Goal: Information Seeking & Learning: Learn about a topic

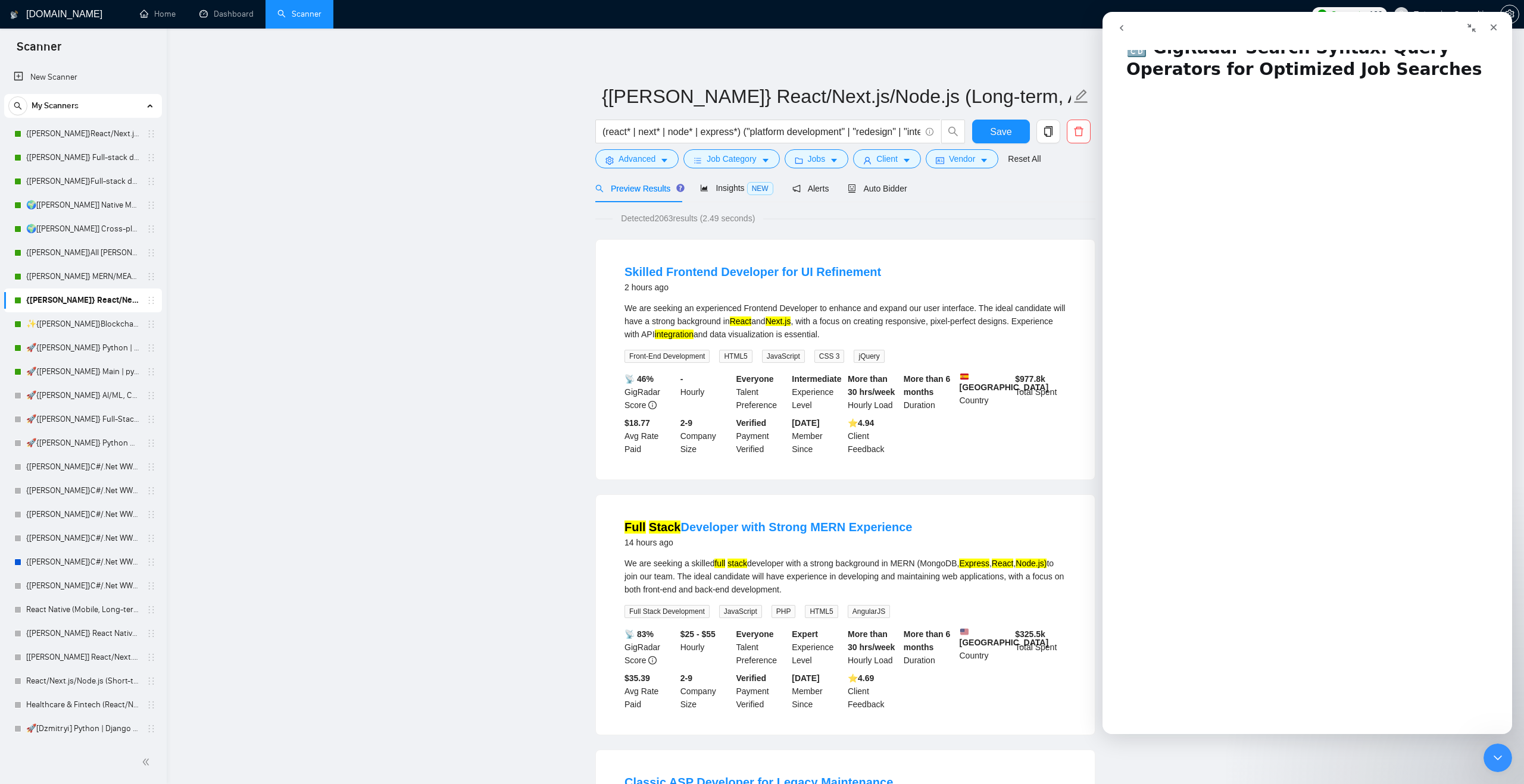
scroll to position [128, 0]
click at [740, 134] on input "(react* | next* | node* | express*) ("platform development" | "redesign" | "int…" at bounding box center [761, 131] width 318 height 15
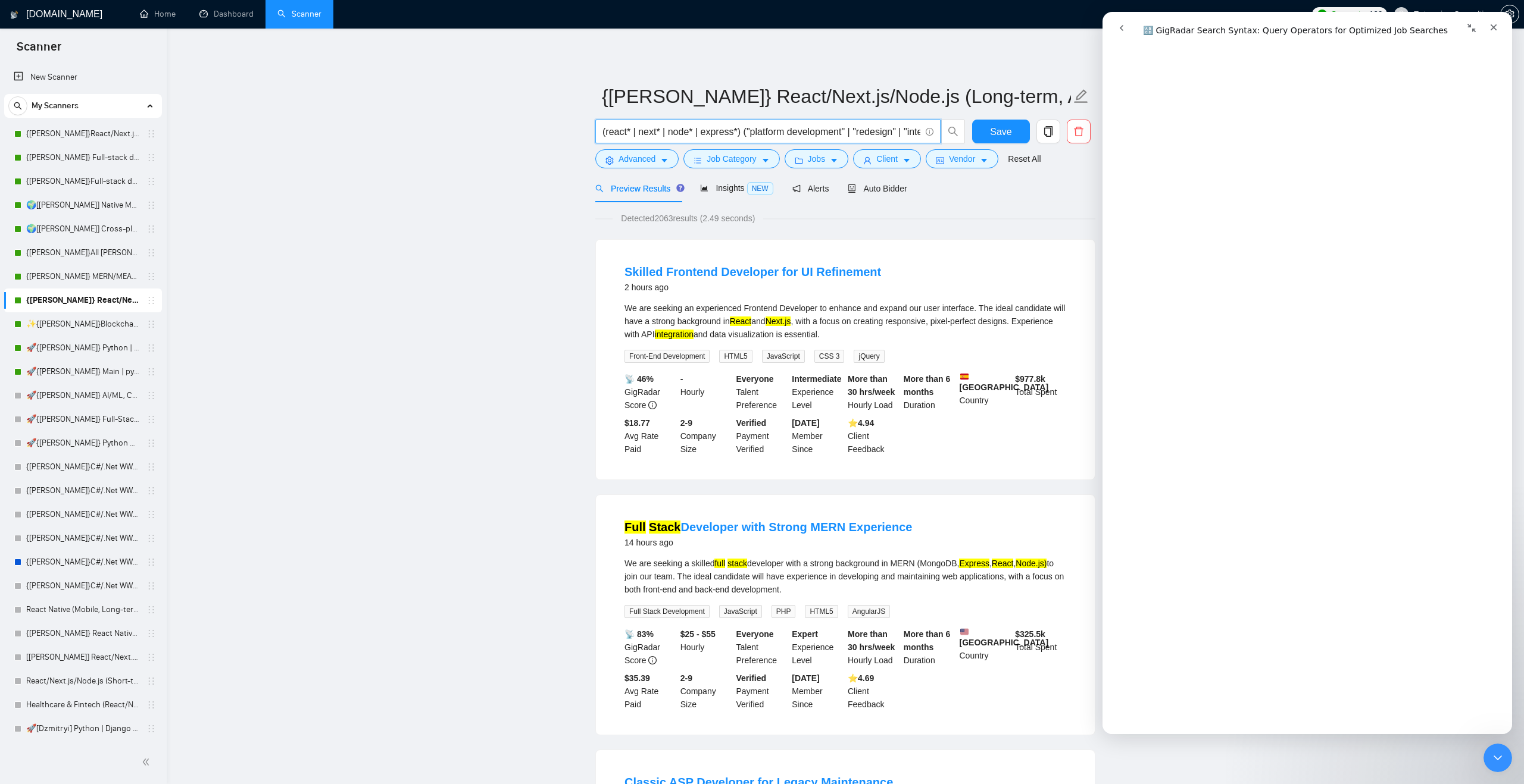
click at [773, 133] on input "(react* | next* | node* | express*) ("platform development" | "redesign" | "int…" at bounding box center [761, 131] width 318 height 15
click at [858, 218] on div "Detected 2063 results (2.49 seconds)" at bounding box center [846, 218] width 500 height 13
click at [651, 162] on span "Advanced" at bounding box center [637, 159] width 37 height 13
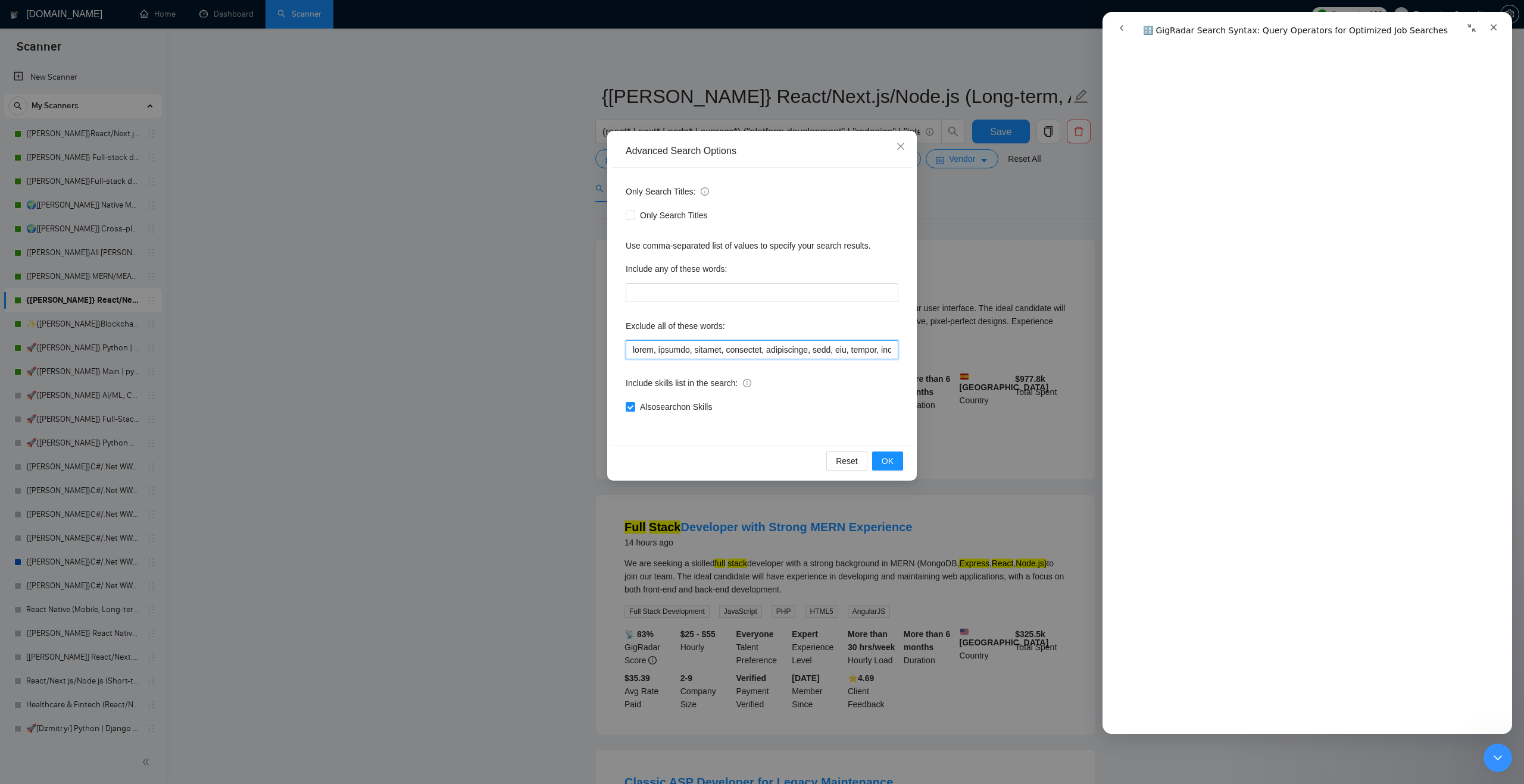
click at [655, 353] on input "text" at bounding box center [762, 350] width 272 height 19
click at [740, 350] on input "text" at bounding box center [762, 350] width 272 height 19
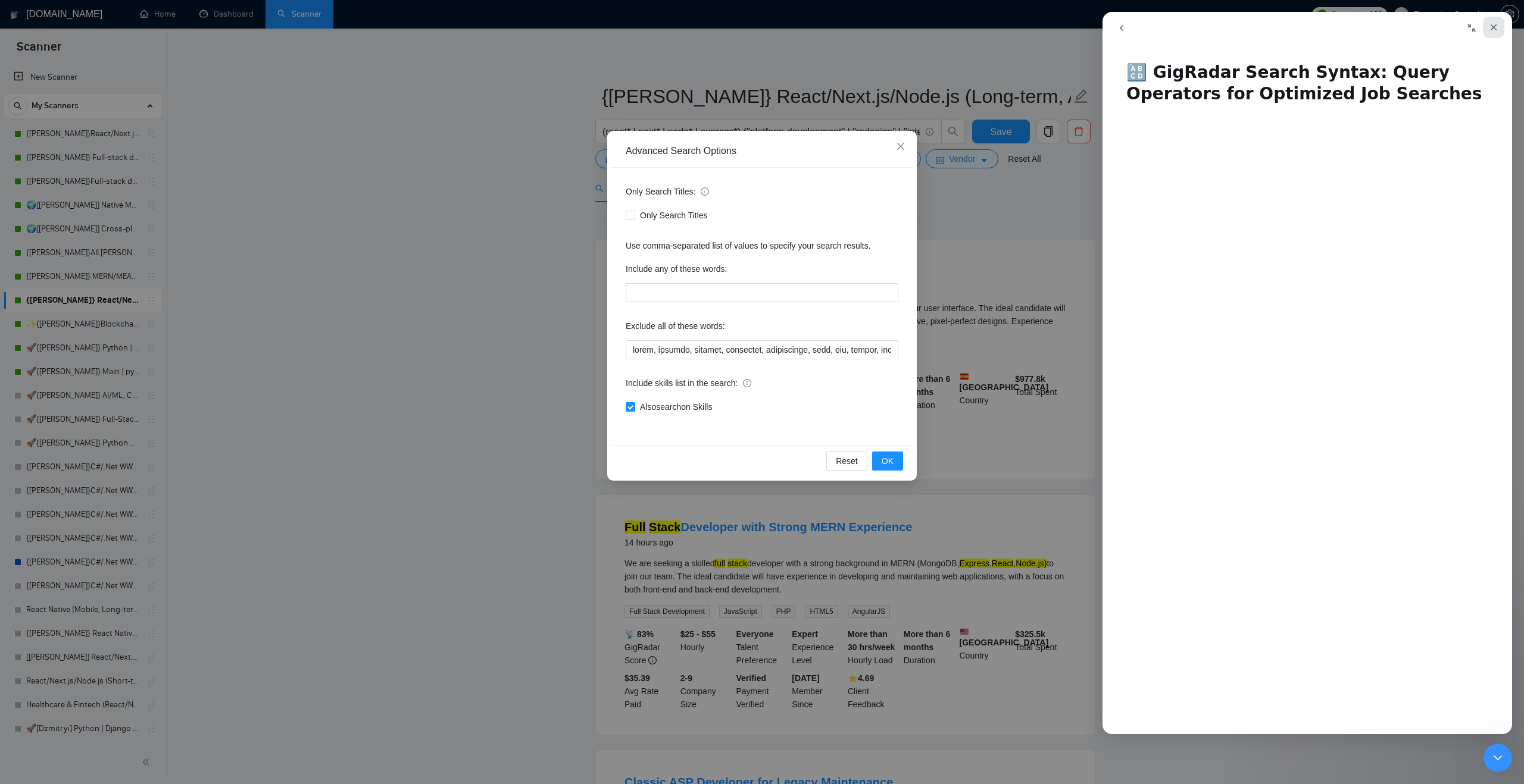
drag, startPoint x: 1492, startPoint y: 26, endPoint x: 2594, endPoint y: 38, distance: 1102.1
click at [1492, 26] on icon "Закрыть" at bounding box center [1493, 27] width 6 height 6
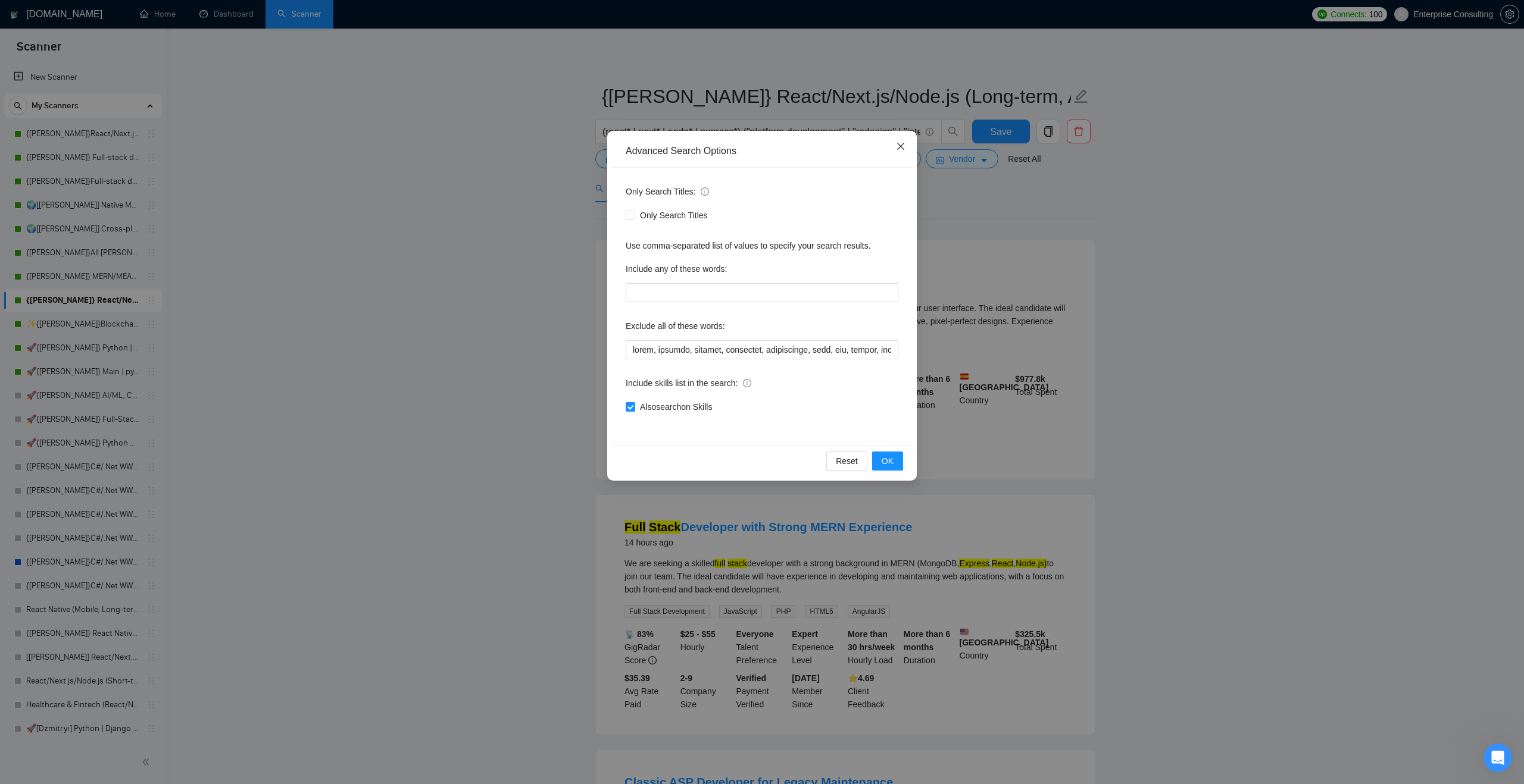
click at [904, 147] on icon "close" at bounding box center [901, 147] width 10 height 10
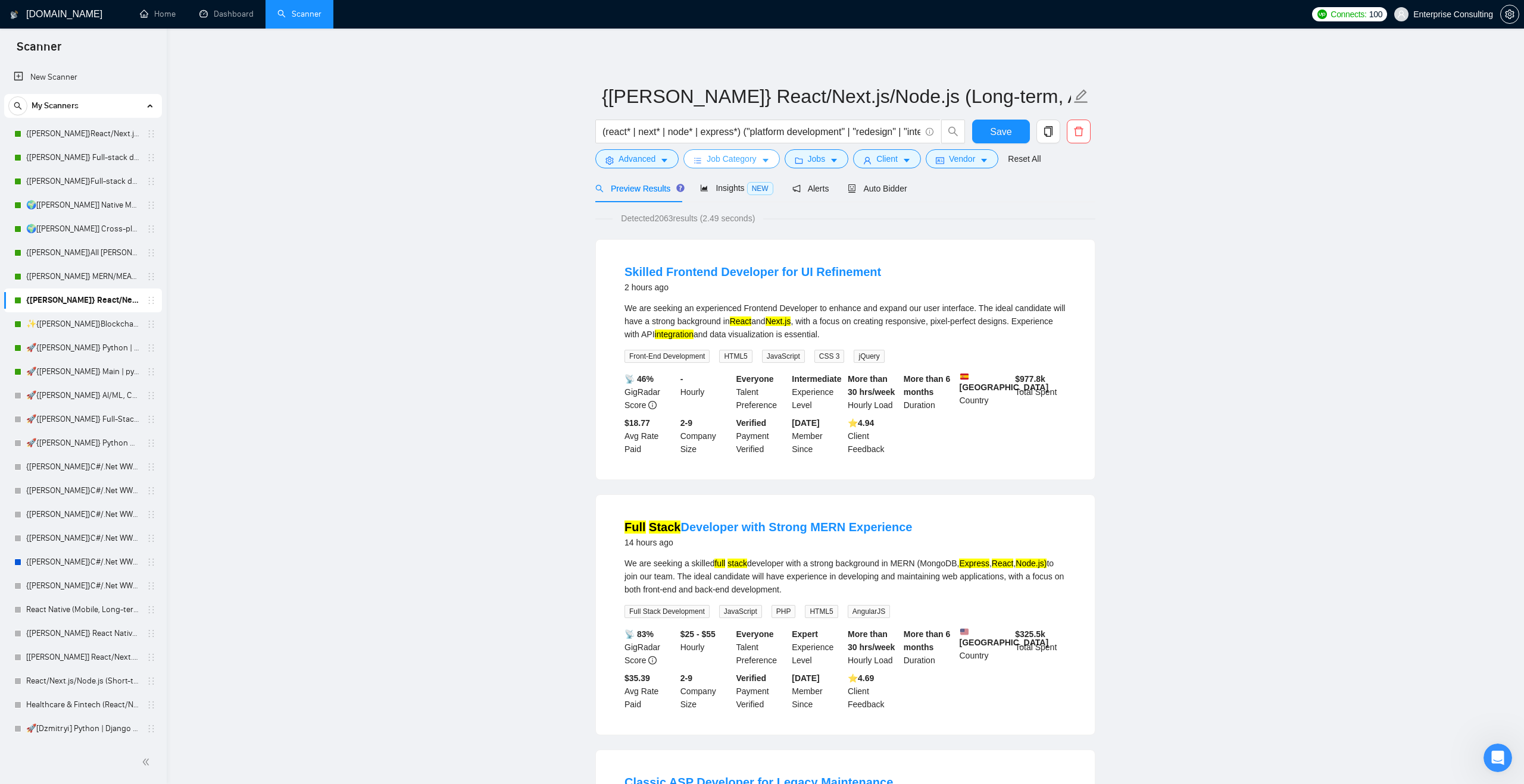
click at [754, 161] on span "Job Category" at bounding box center [731, 159] width 49 height 13
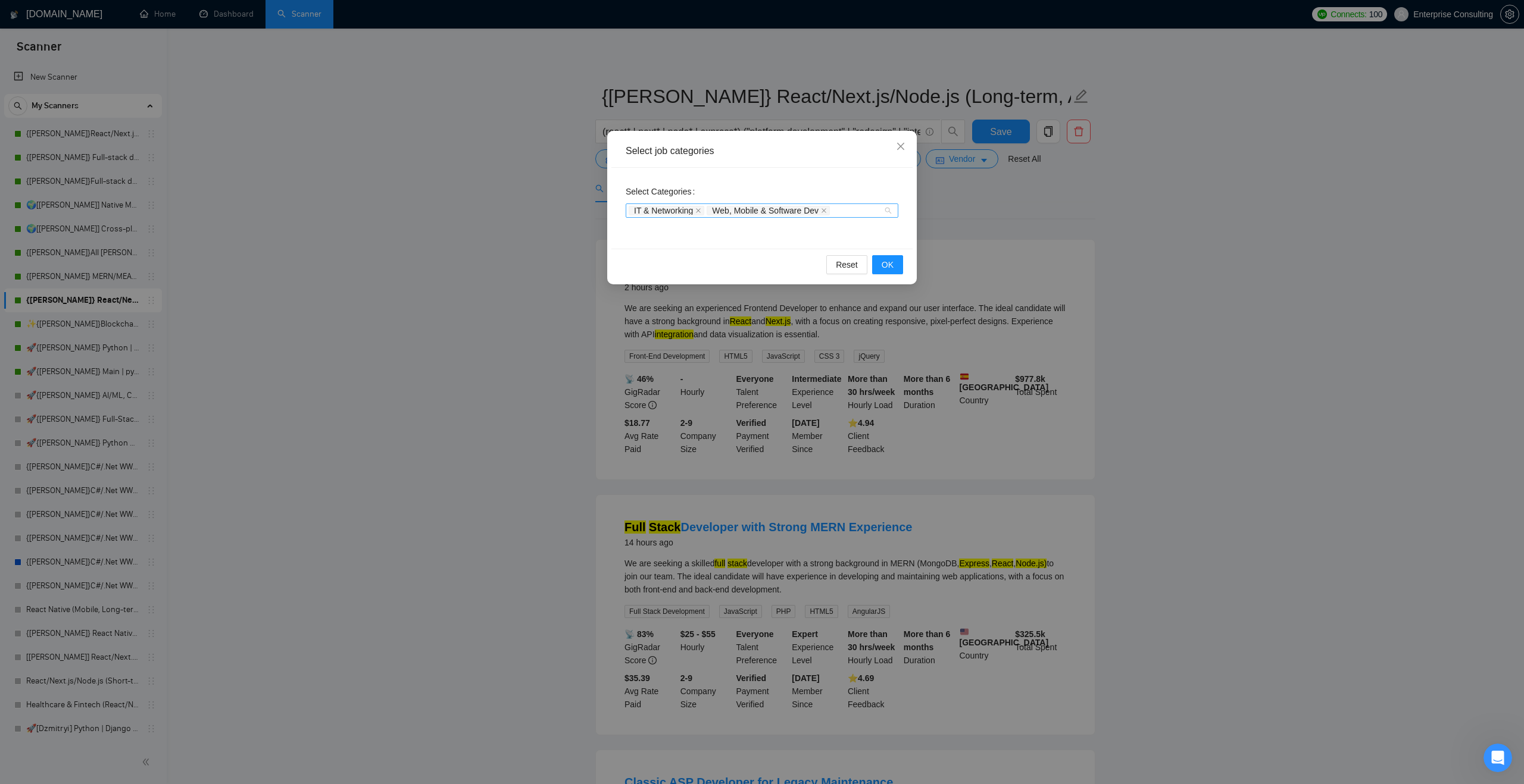
click at [886, 209] on div "IT & Networking Web, Mobile & Software Dev" at bounding box center [762, 211] width 272 height 14
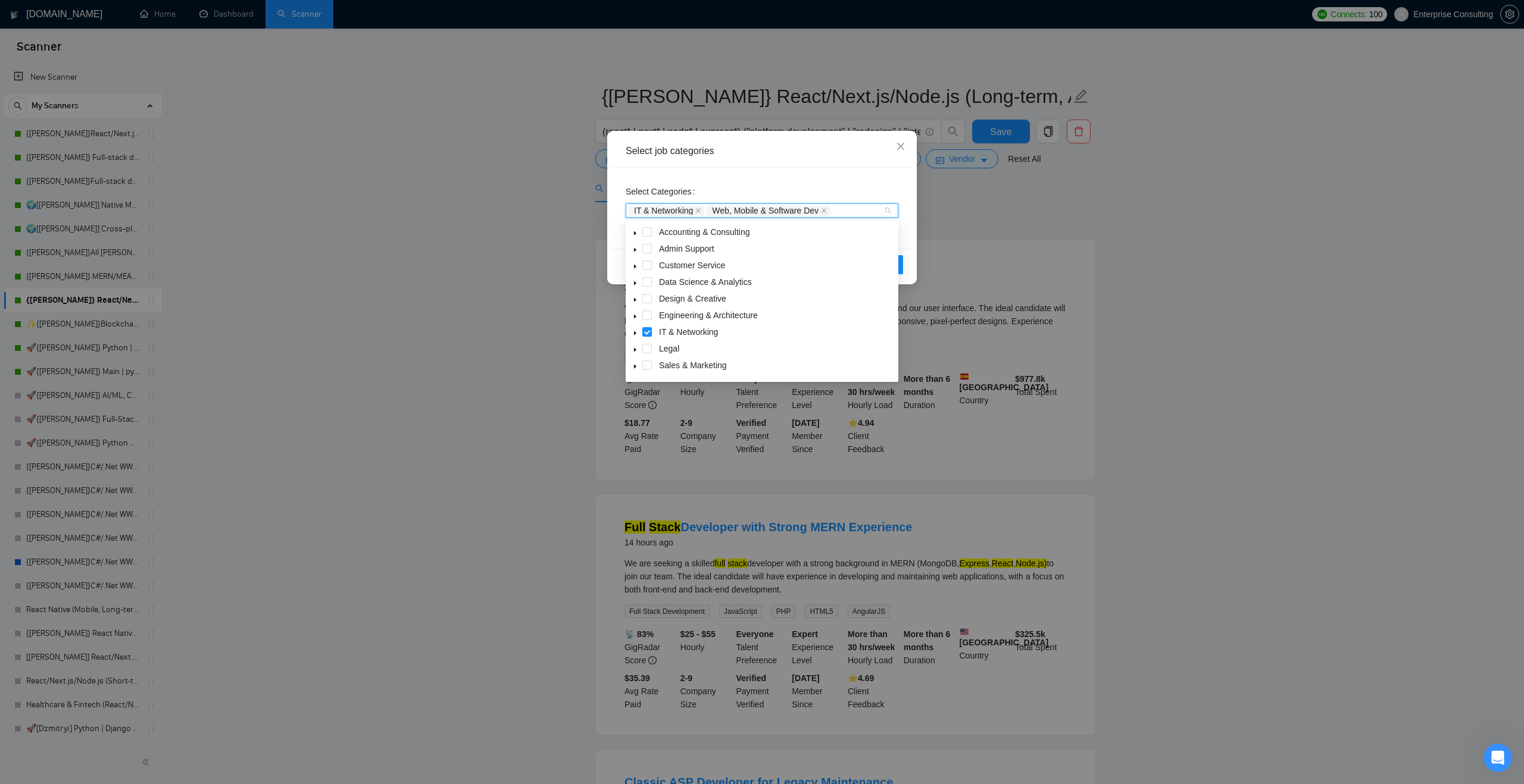
click at [635, 284] on icon "caret-down" at bounding box center [635, 284] width 2 height 4
click at [662, 298] on span at bounding box center [662, 299] width 10 height 10
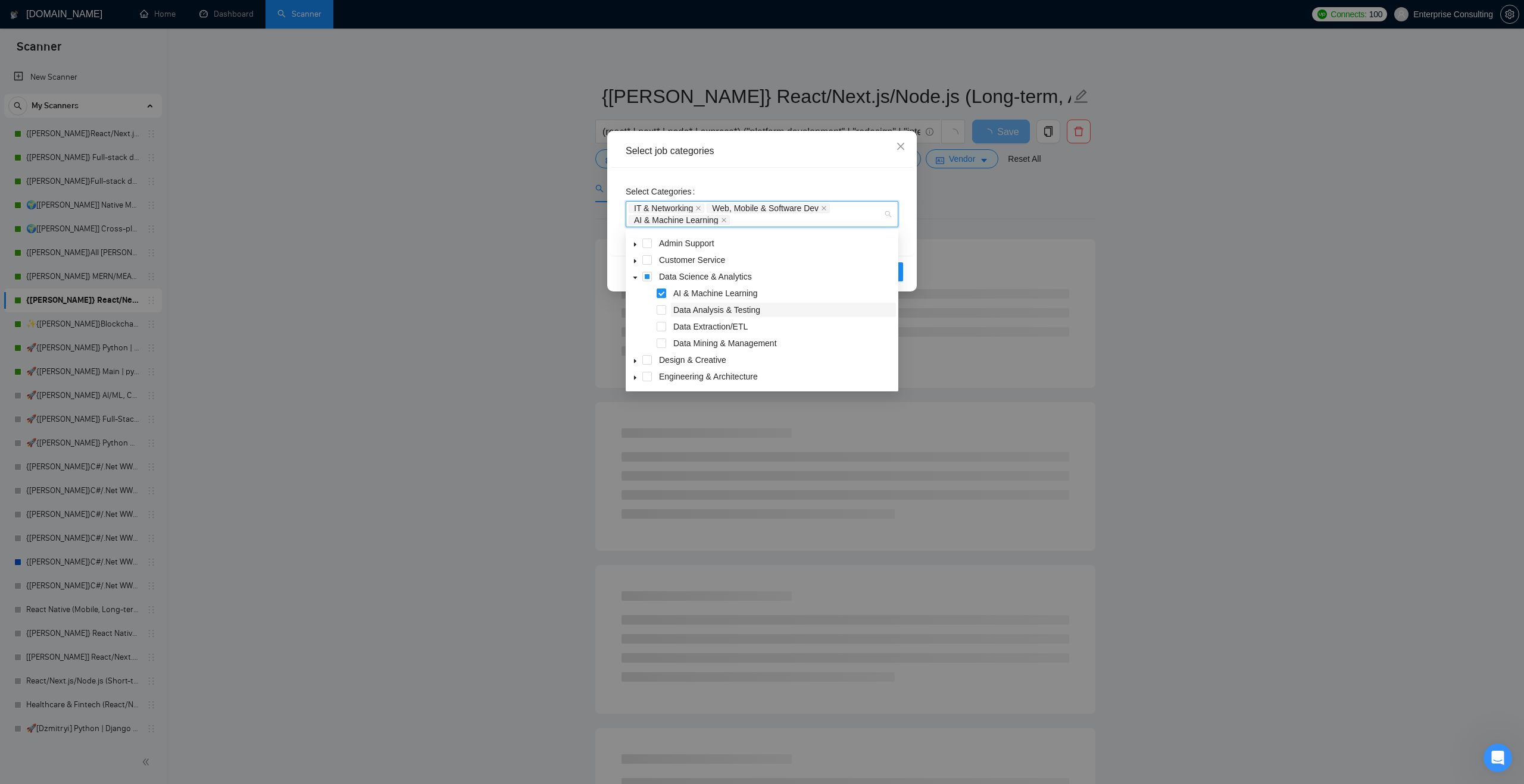
scroll to position [15, 0]
click at [634, 279] on icon "caret-down" at bounding box center [635, 278] width 6 height 6
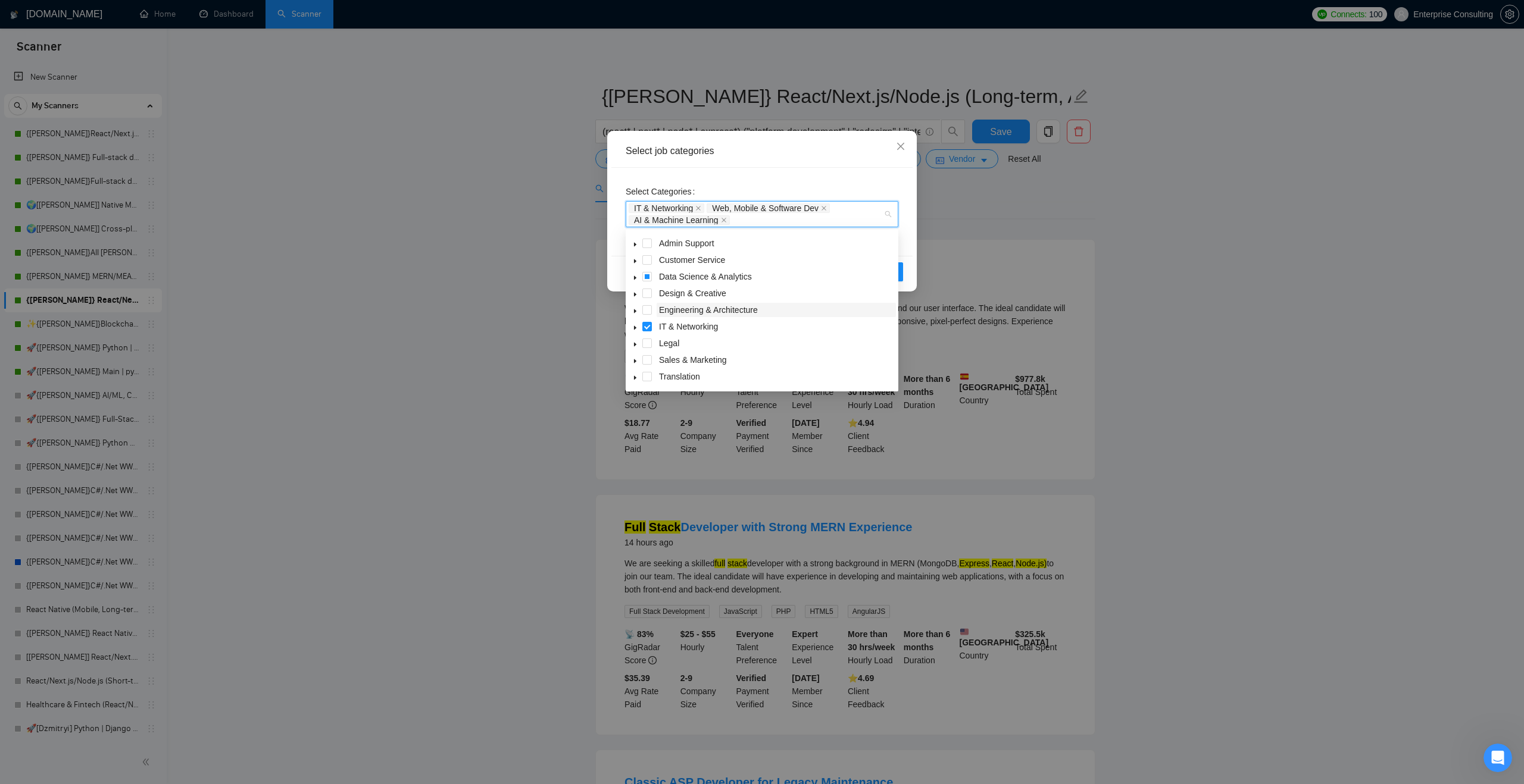
scroll to position [30, 0]
click at [636, 295] on icon "caret-down" at bounding box center [635, 295] width 6 height 6
click at [635, 260] on icon "caret-down" at bounding box center [636, 260] width 4 height 2
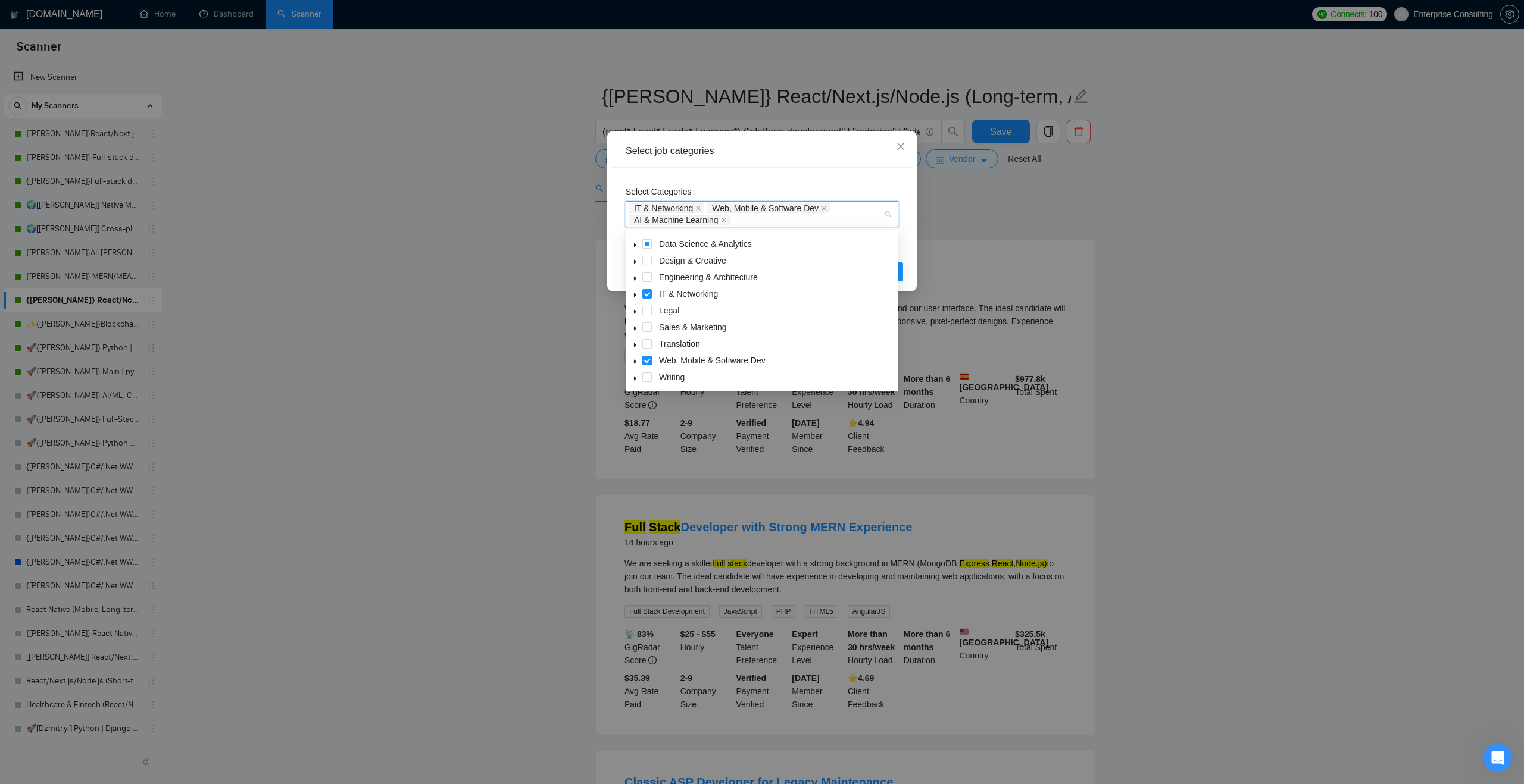
click at [635, 295] on icon "caret-down" at bounding box center [635, 295] width 2 height 4
click at [634, 279] on icon "caret-down" at bounding box center [635, 280] width 6 height 6
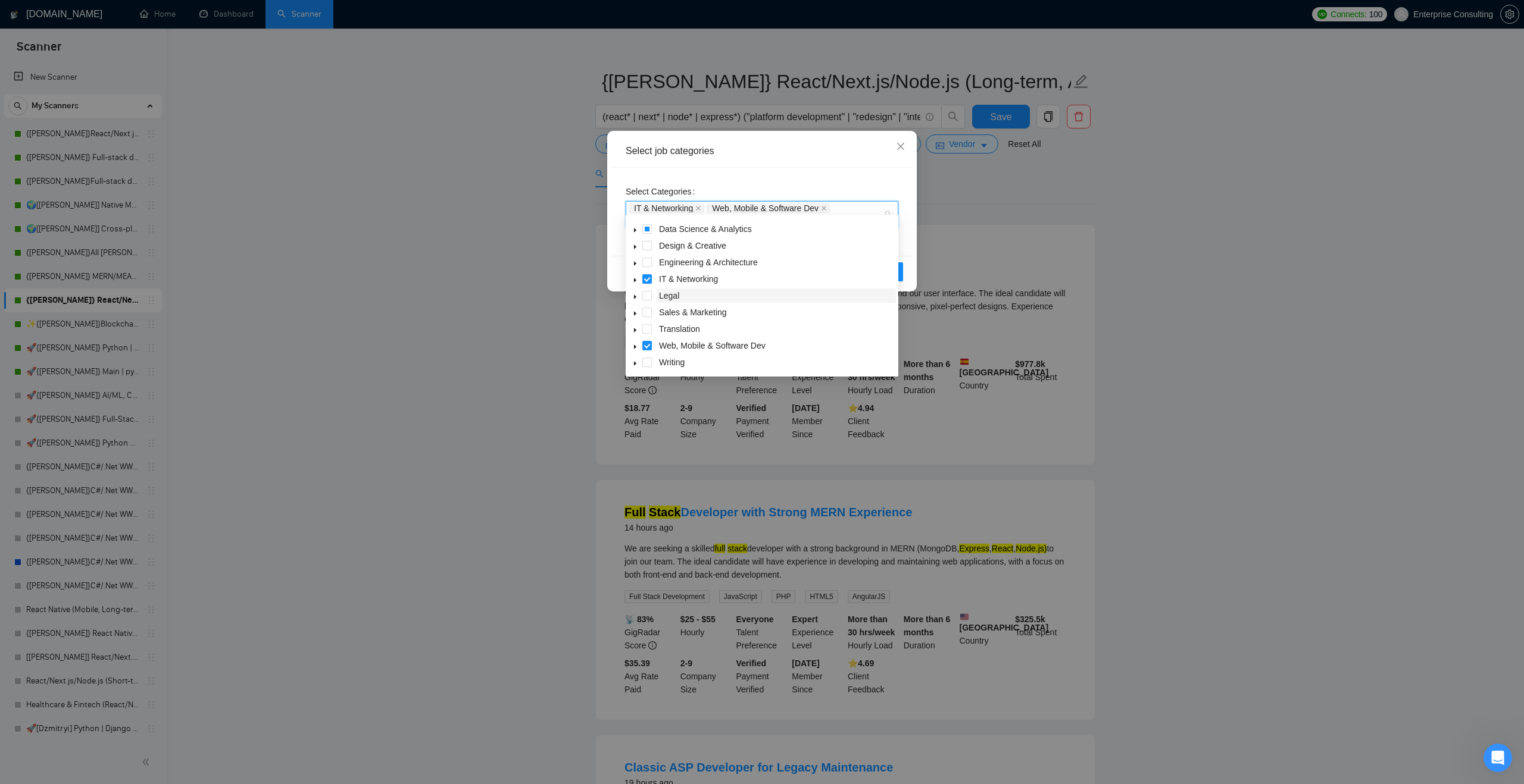
scroll to position [42, 0]
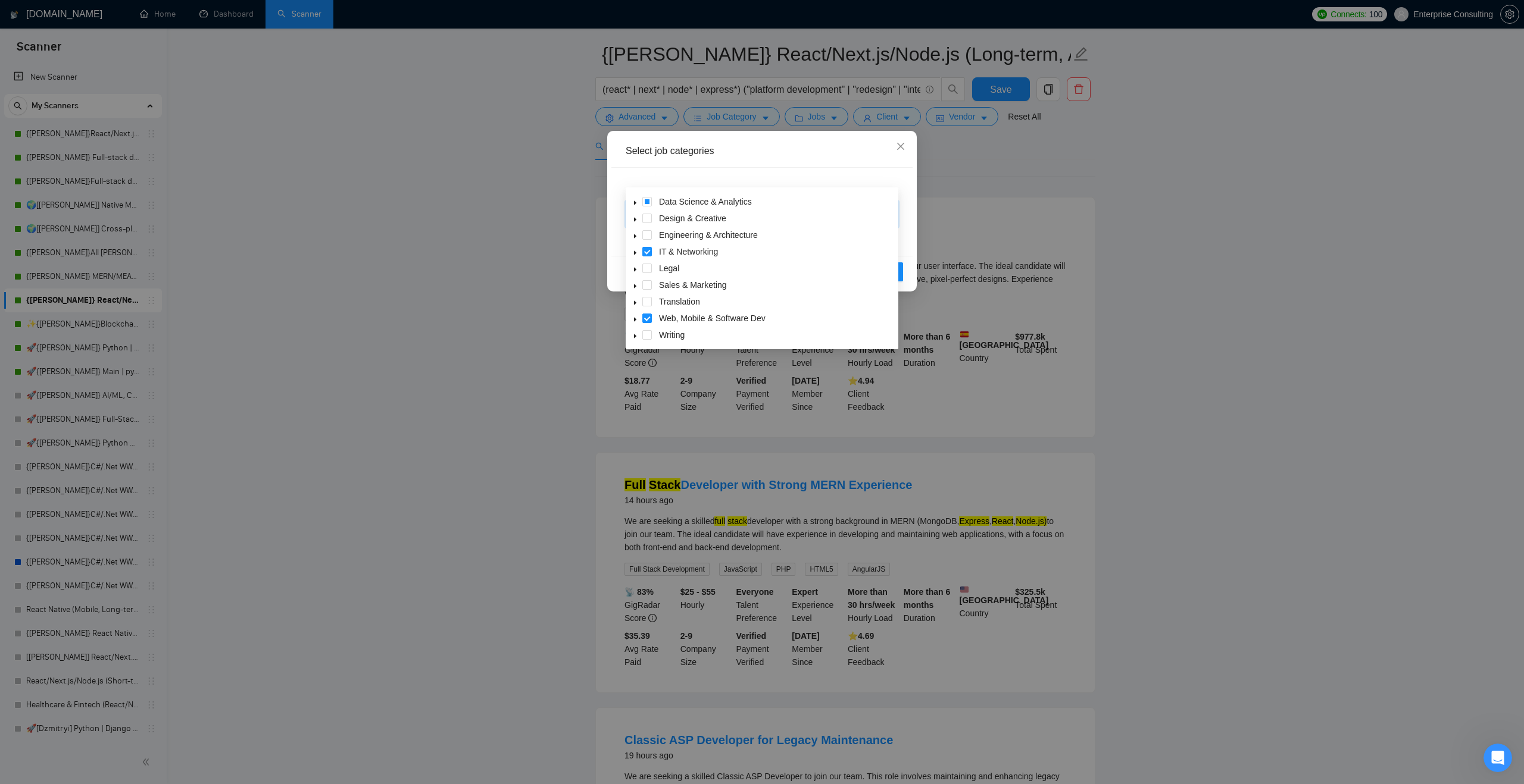
click at [635, 319] on icon "caret-down" at bounding box center [635, 320] width 2 height 4
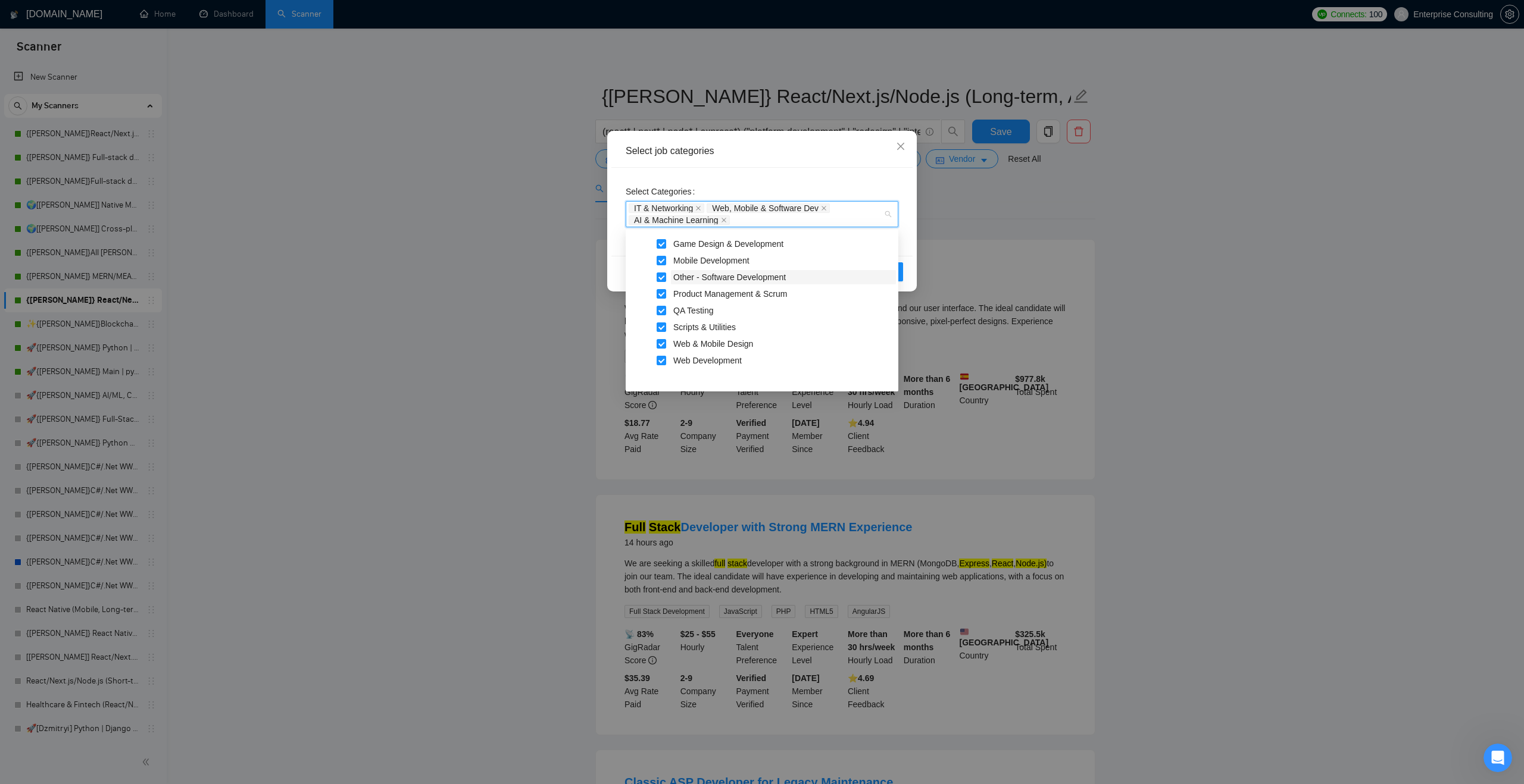
scroll to position [164, 0]
click at [632, 244] on icon "caret-down" at bounding box center [635, 245] width 6 height 6
click at [858, 172] on div "Select Categories IT & Networking Web, Mobile & Software Dev AI & Machine Learn…" at bounding box center [761, 211] width 301 height 88
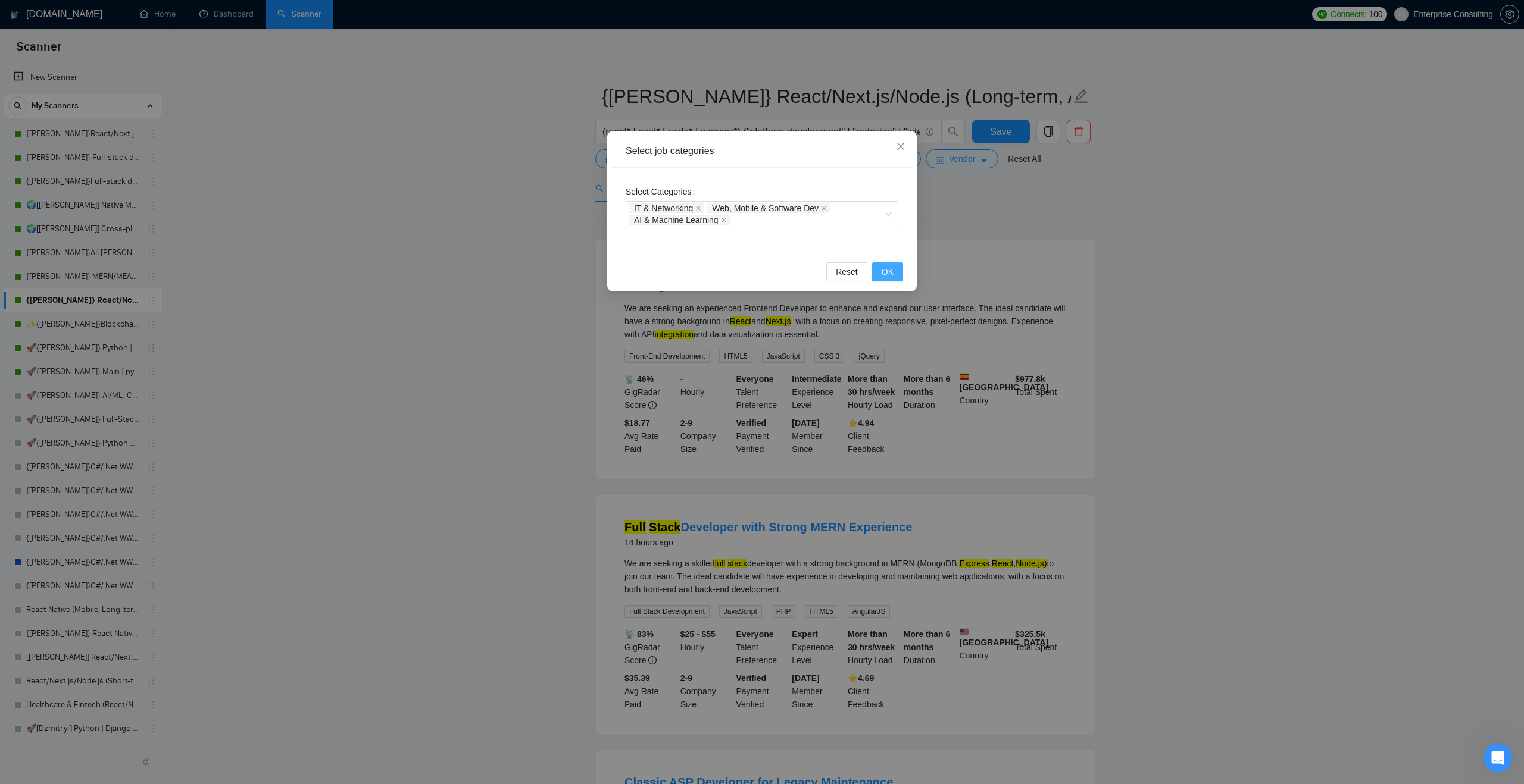
click at [887, 272] on span "OK" at bounding box center [887, 272] width 12 height 13
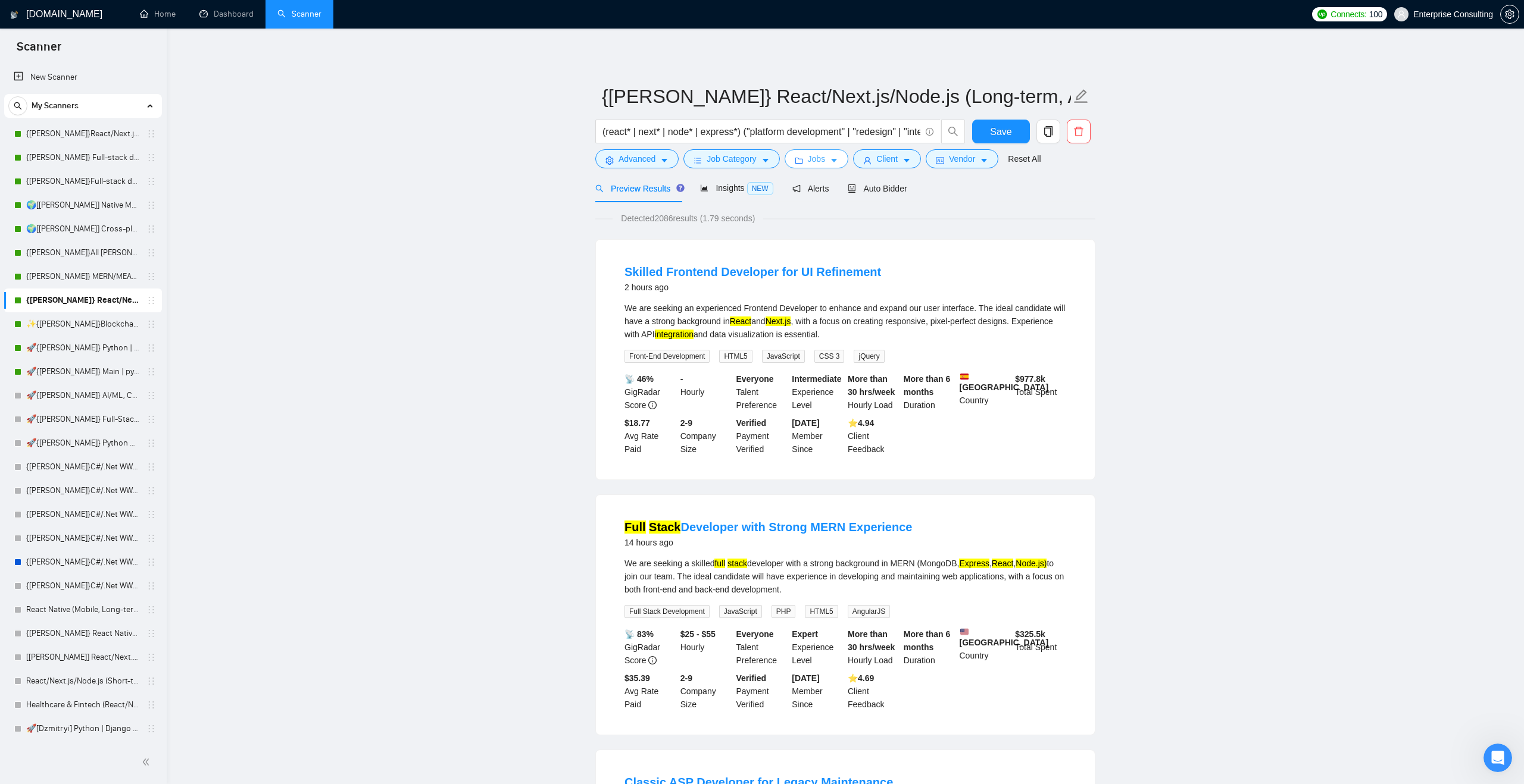
click at [838, 162] on icon "caret-down" at bounding box center [834, 161] width 8 height 8
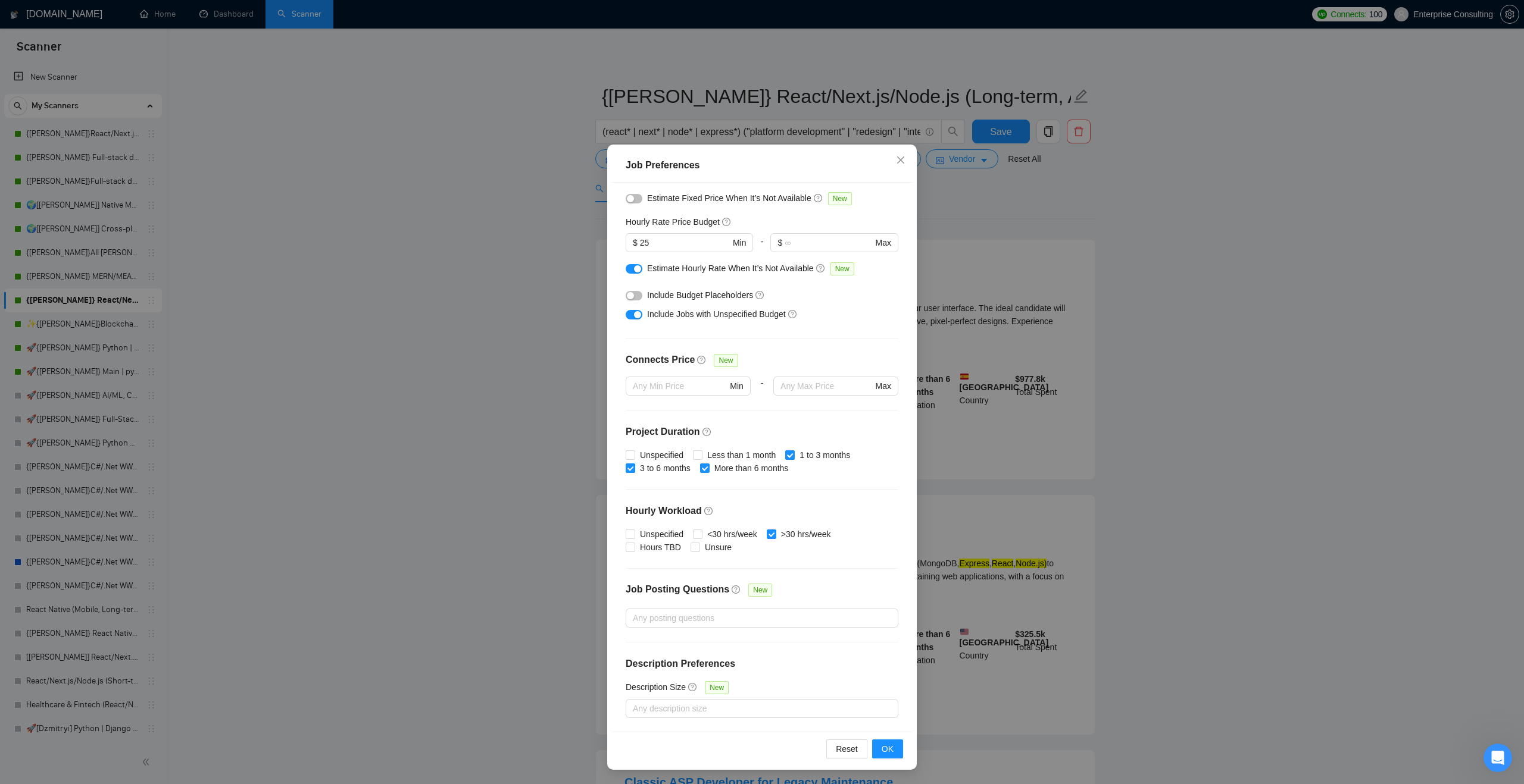
scroll to position [85, 0]
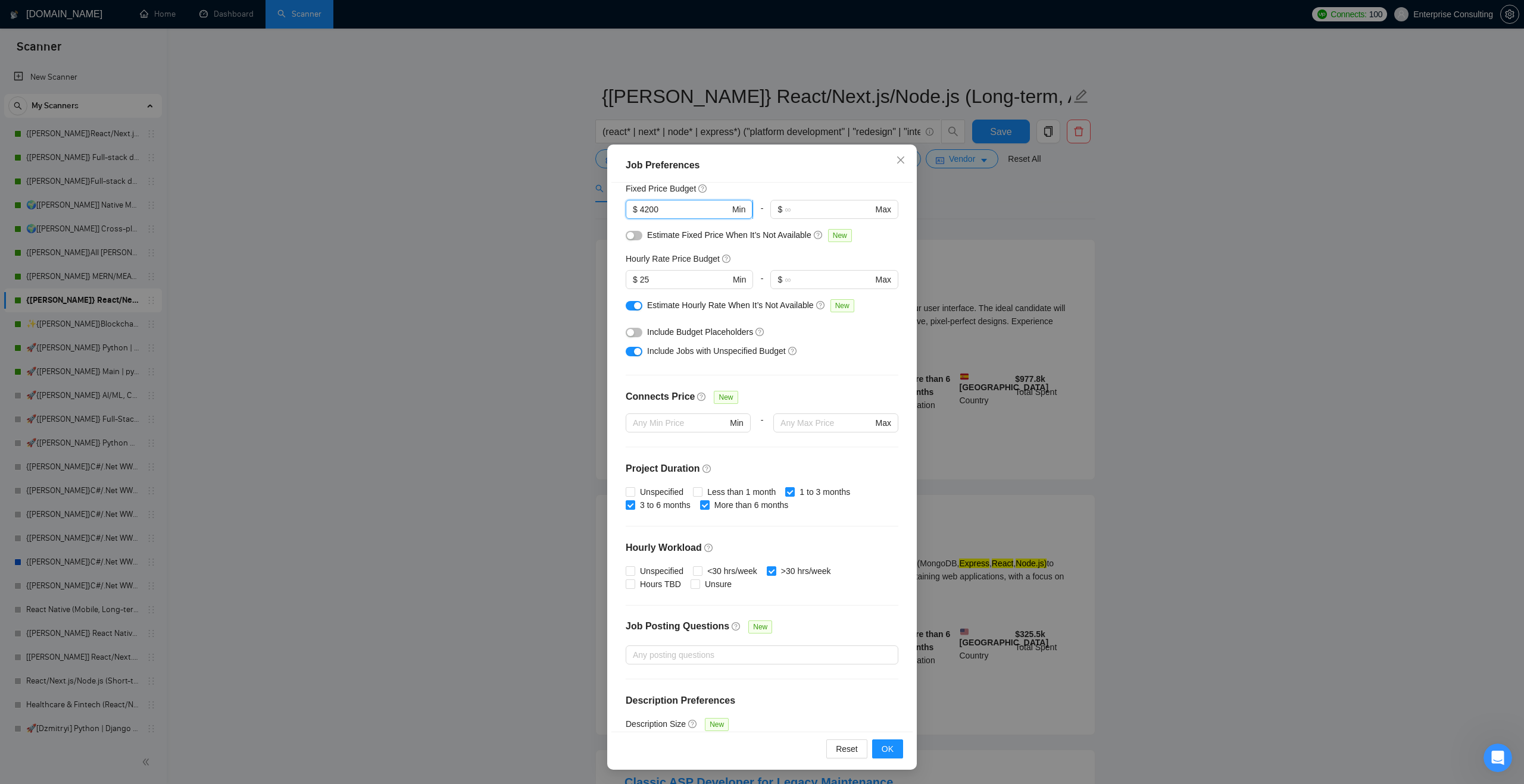
drag, startPoint x: 641, startPoint y: 211, endPoint x: 680, endPoint y: 213, distance: 39.1
click at [680, 213] on input "4200" at bounding box center [685, 209] width 90 height 13
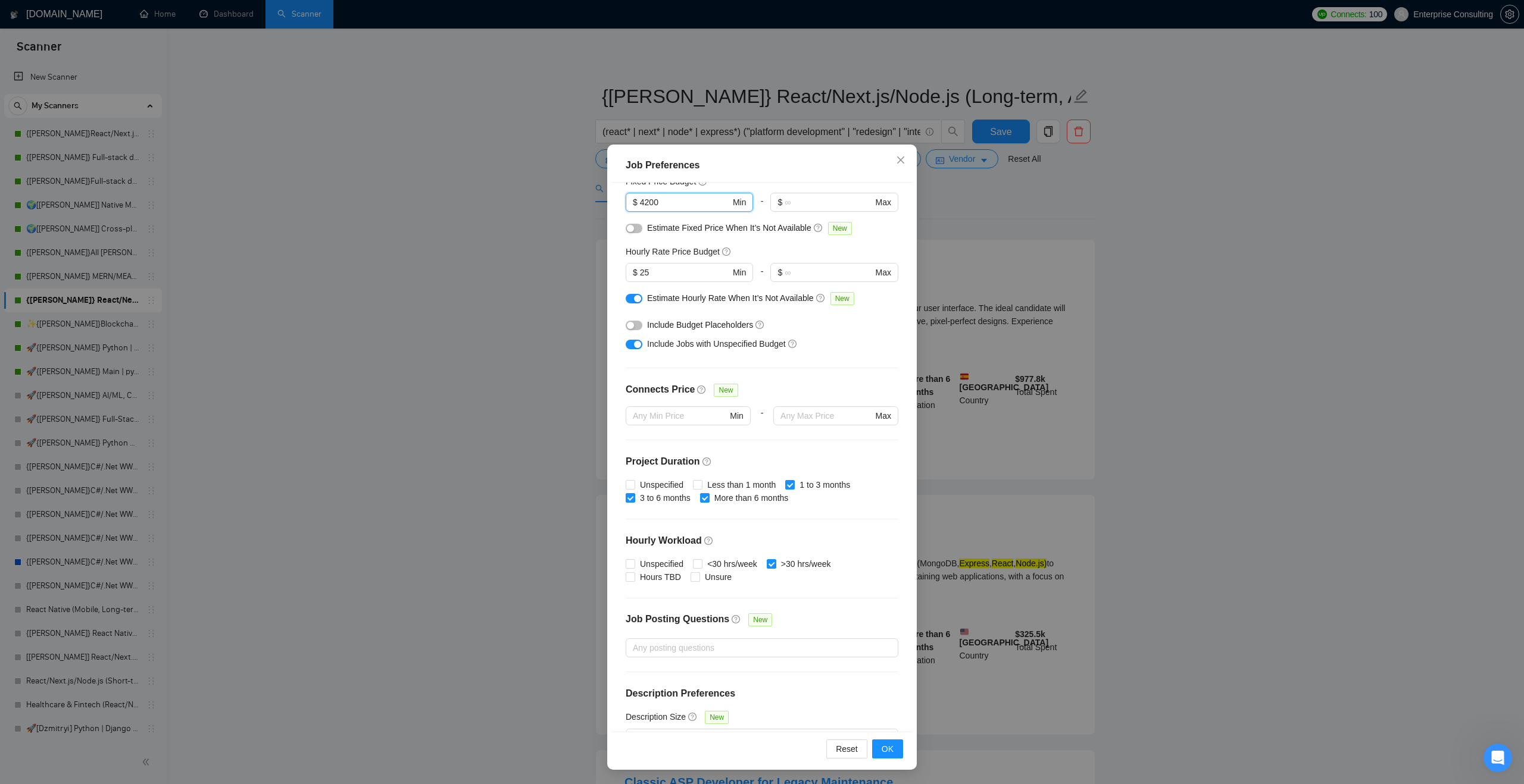
scroll to position [100, 0]
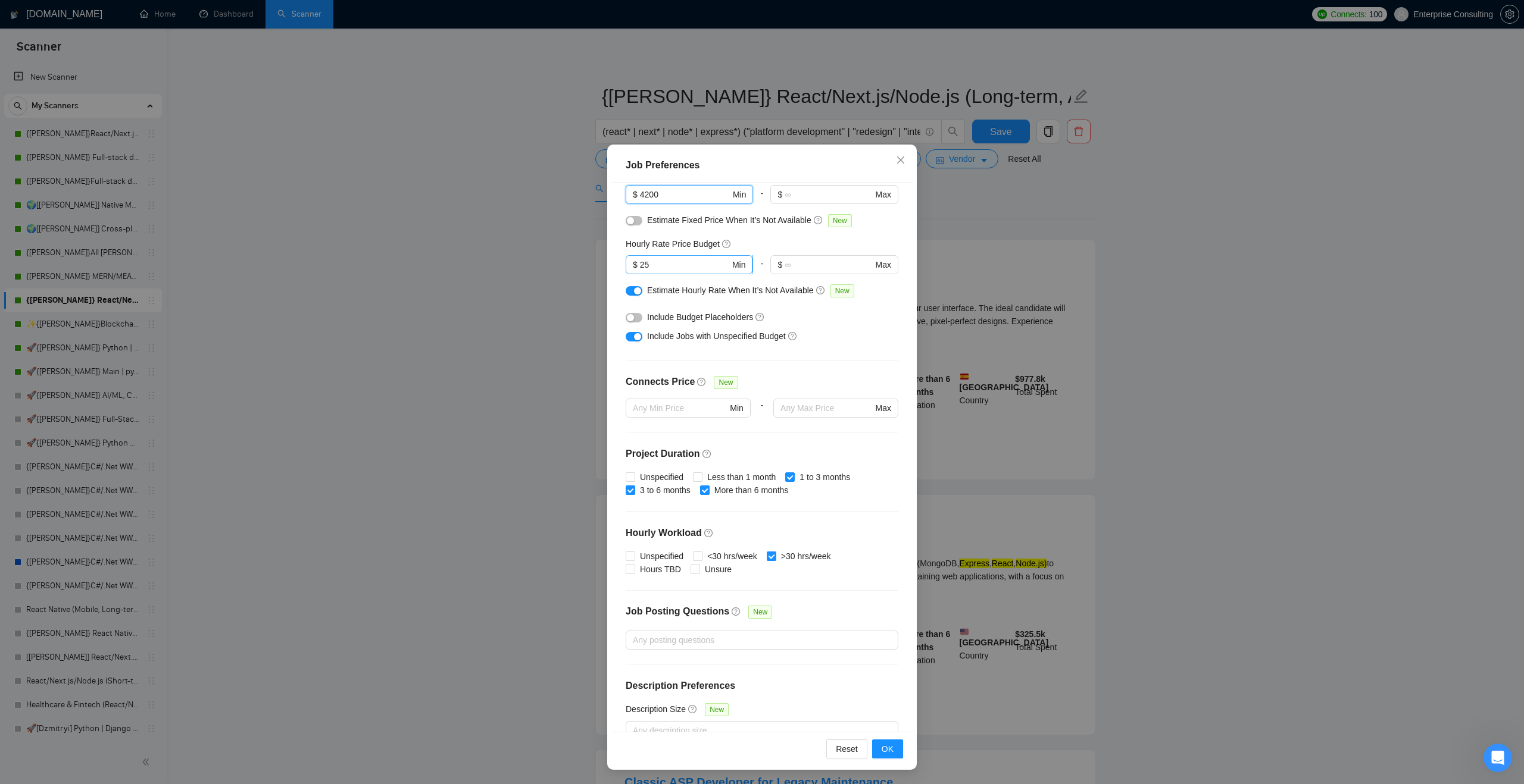
click at [686, 268] on input "25" at bounding box center [685, 265] width 90 height 13
type input "3"
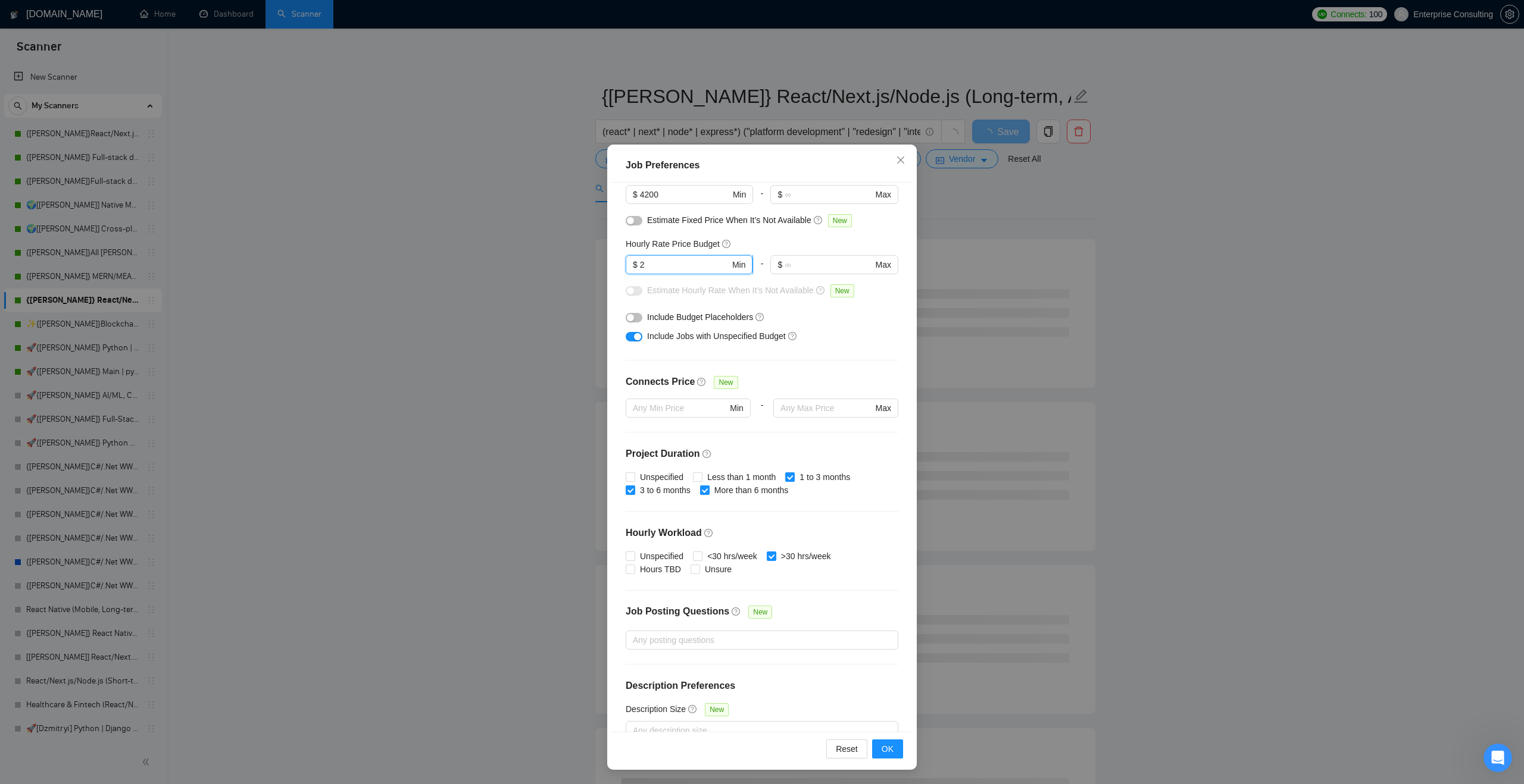
type input "25"
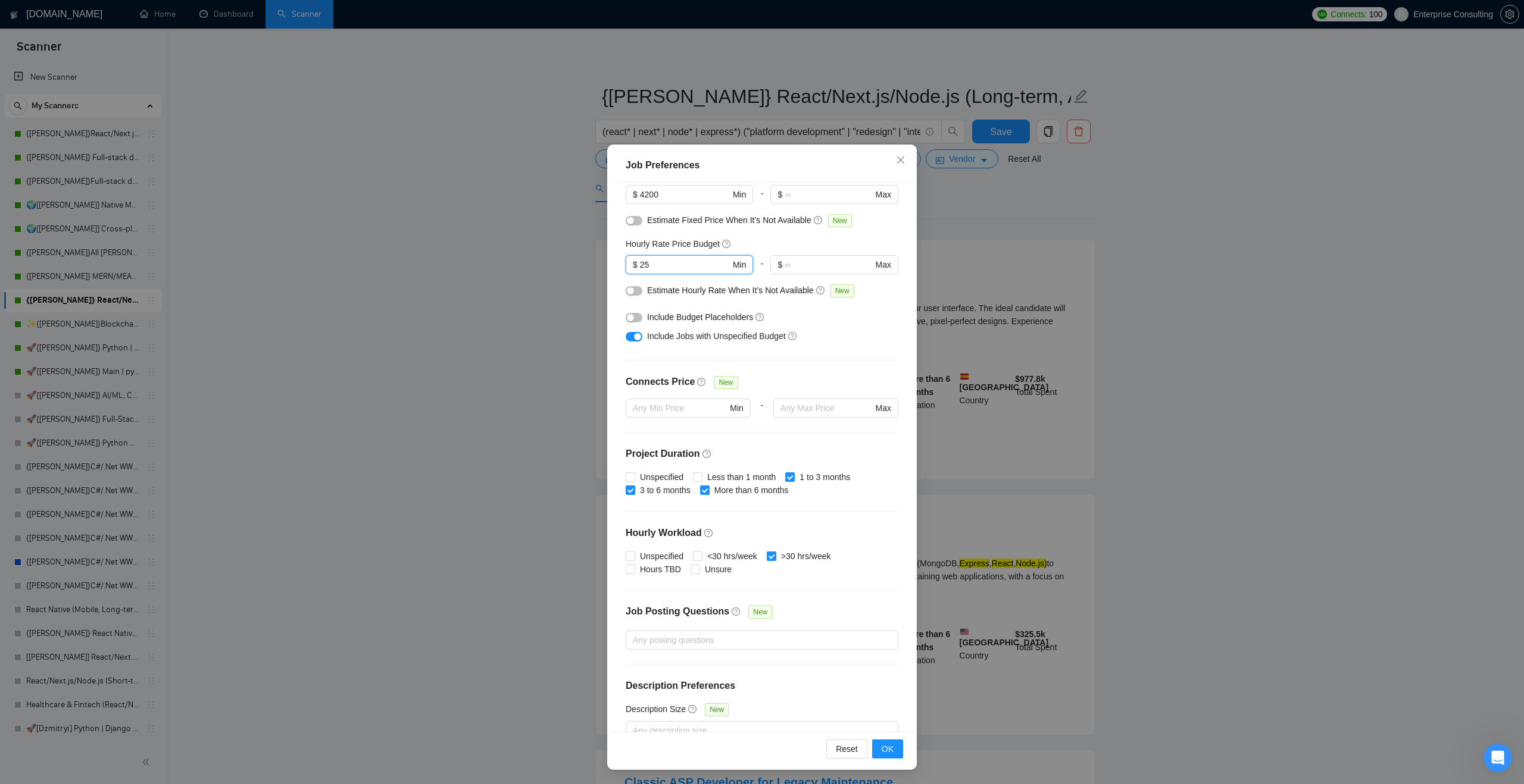
click at [788, 240] on div "Hourly Rate Price Budget" at bounding box center [762, 244] width 272 height 13
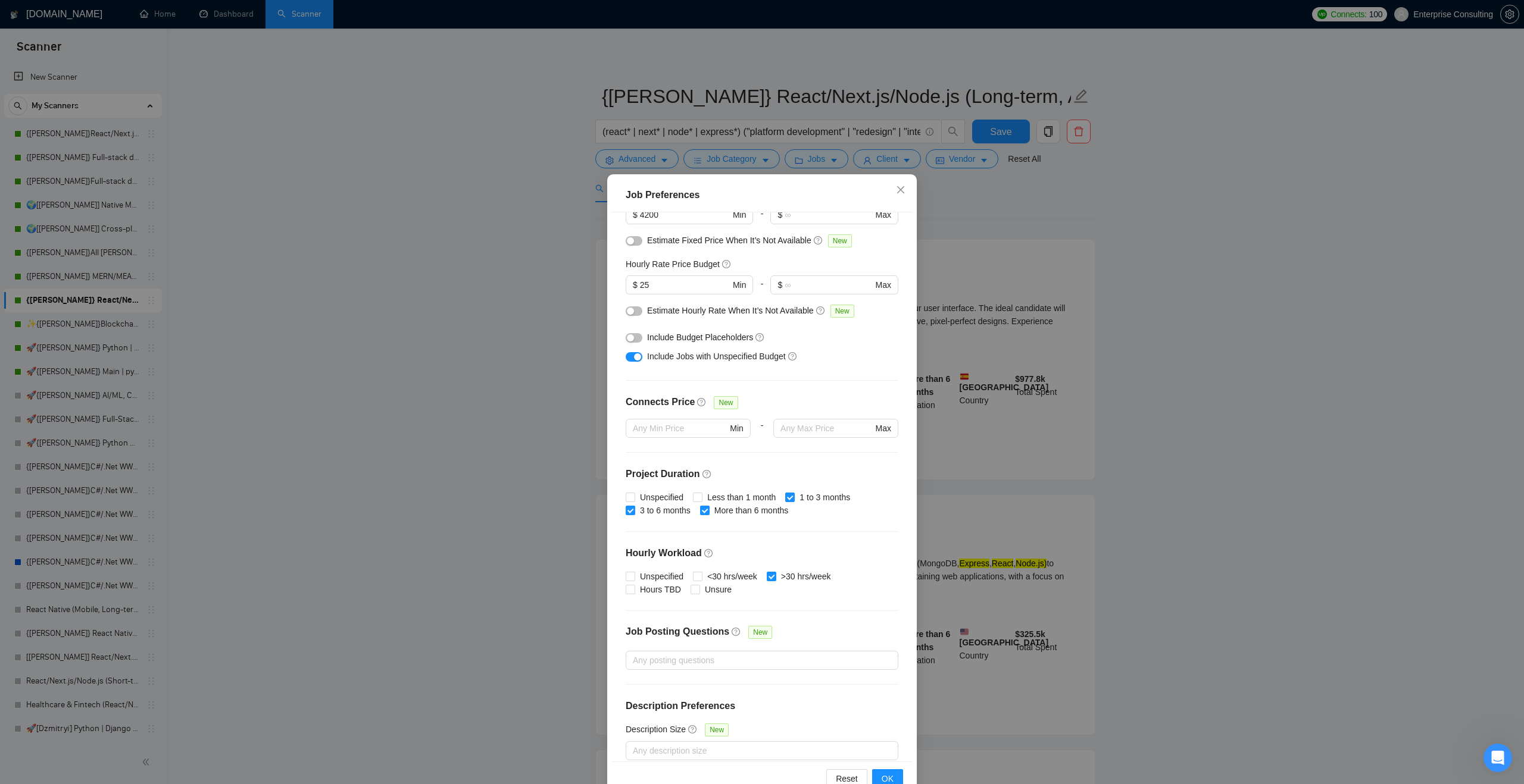
scroll to position [122, 0]
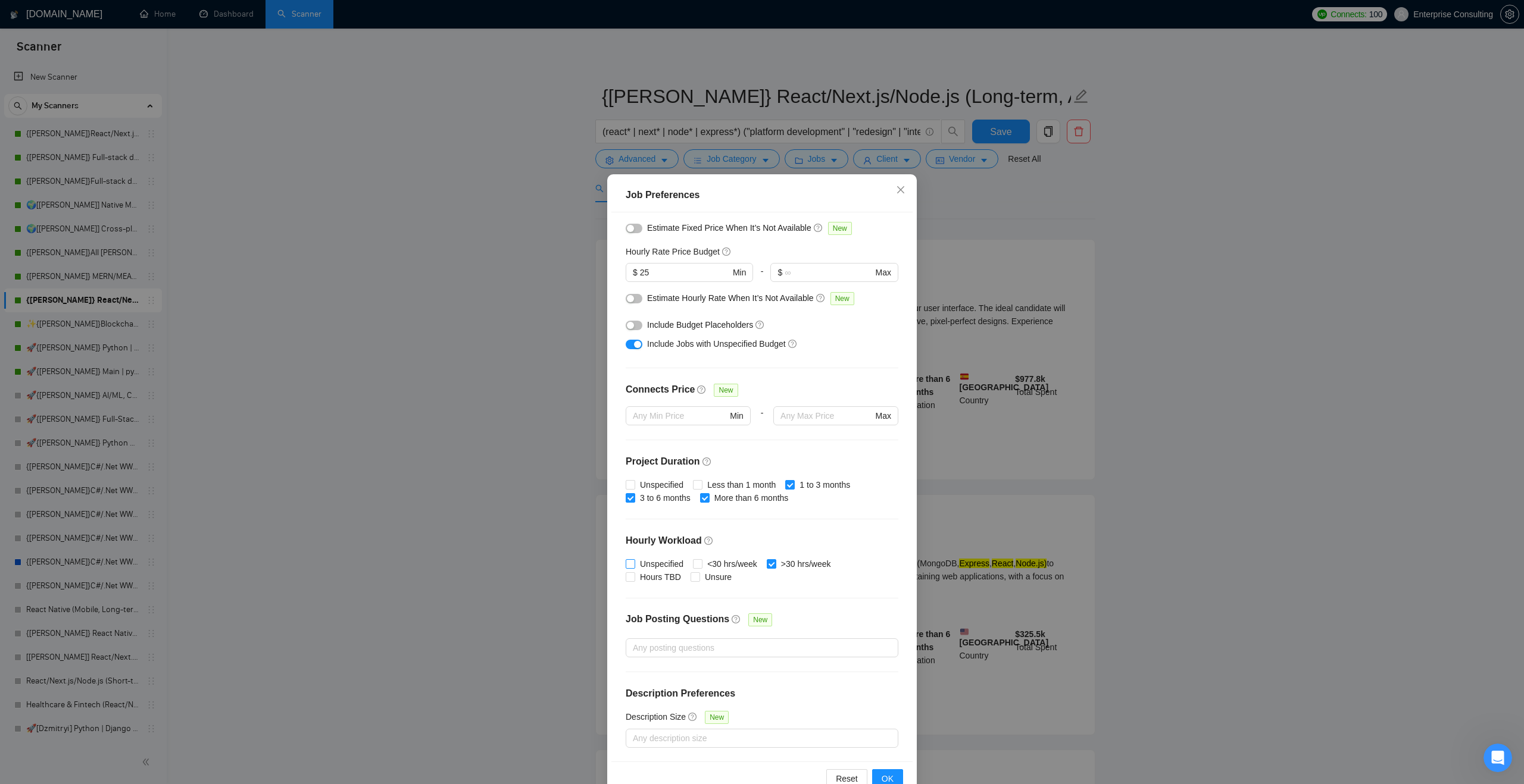
click at [631, 566] on input "Unspecified" at bounding box center [630, 564] width 8 height 8
checkbox input "true"
click at [631, 578] on input "Hours TBD" at bounding box center [630, 576] width 8 height 8
checkbox input "true"
click at [696, 578] on input "Unsure" at bounding box center [695, 576] width 8 height 8
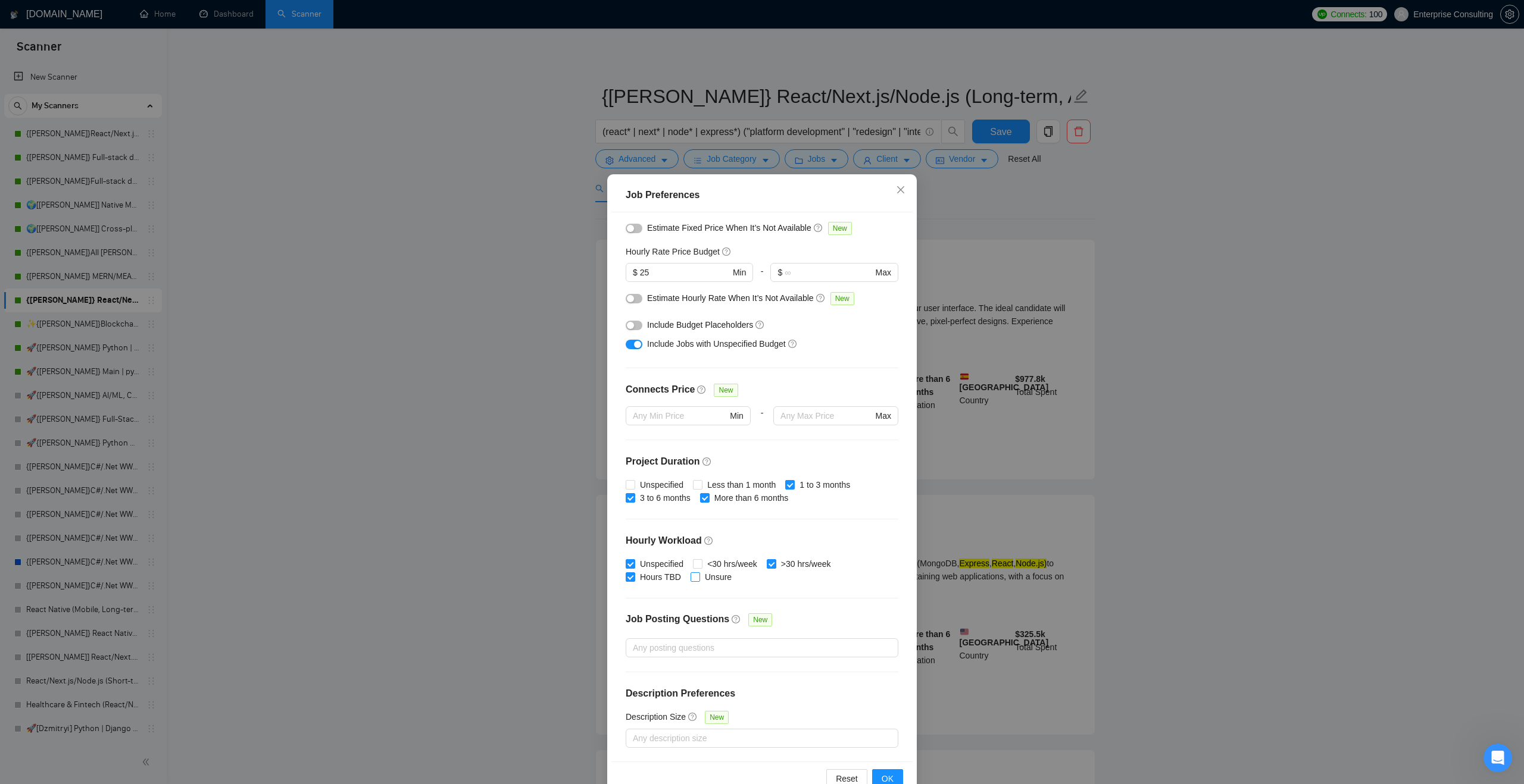
checkbox input "true"
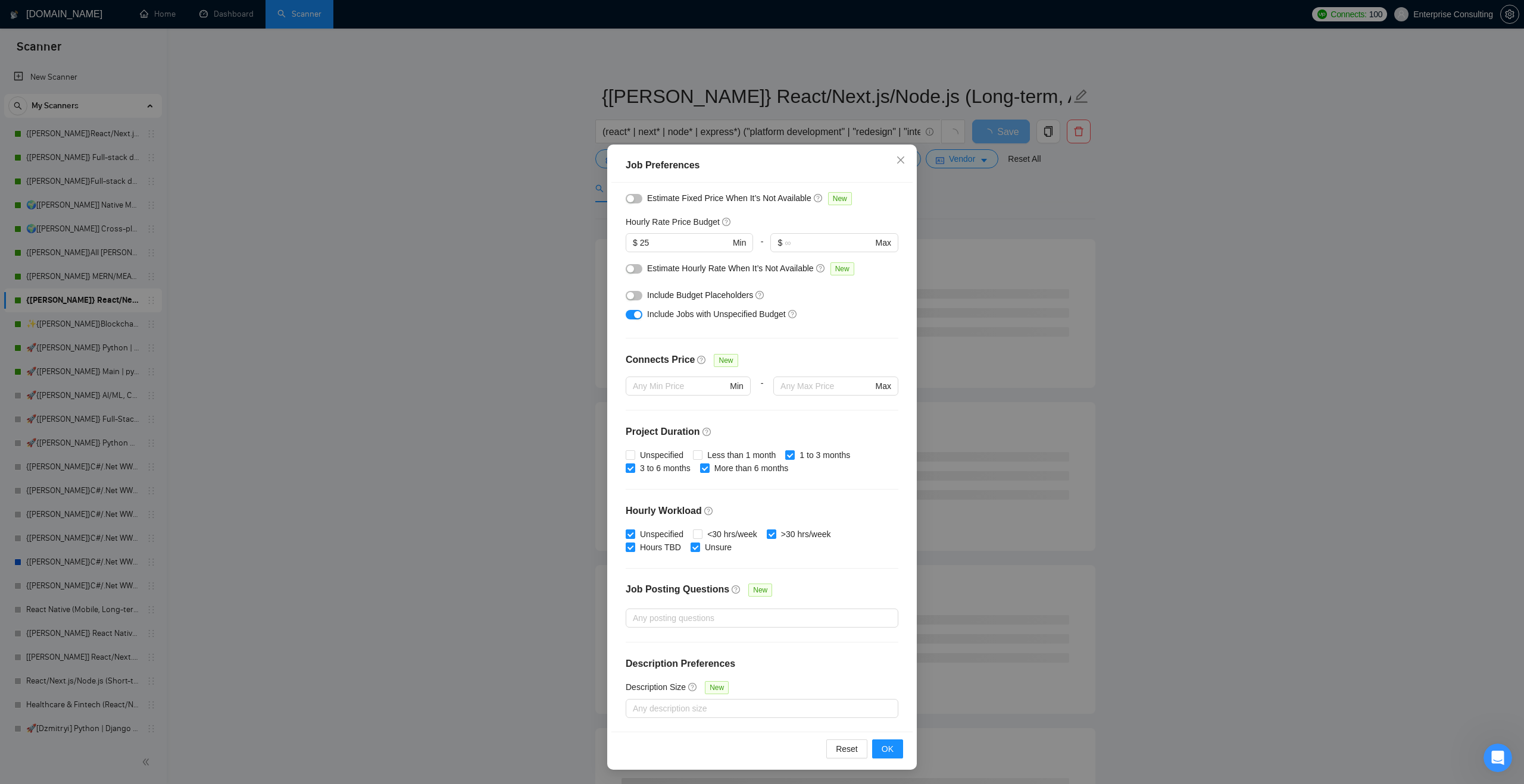
scroll to position [0, 0]
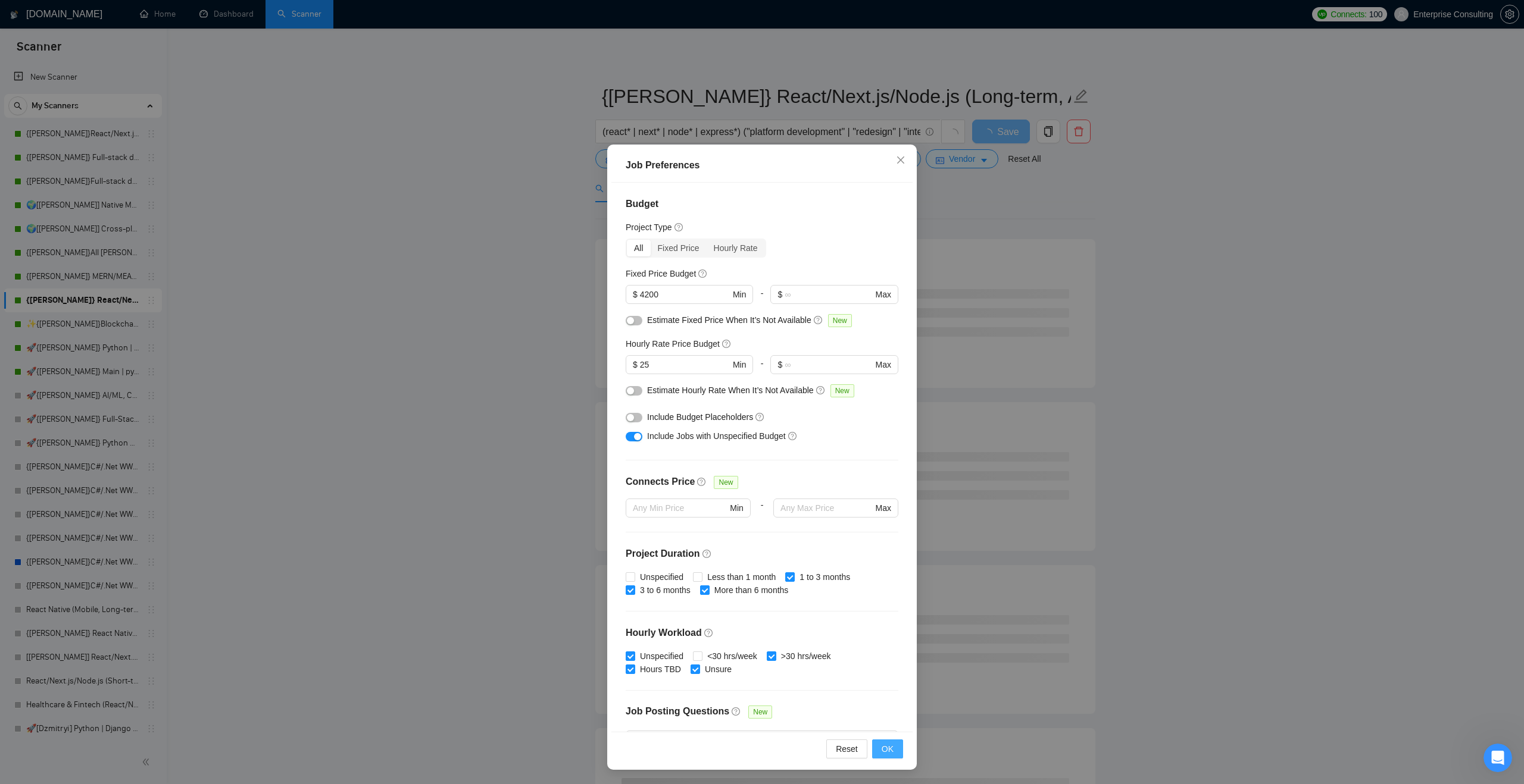
click at [888, 756] on button "OK" at bounding box center [888, 749] width 31 height 19
